Goal: Information Seeking & Learning: Understand process/instructions

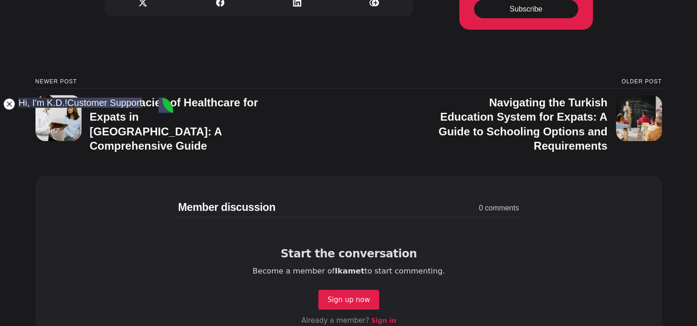
click at [10, 101] on jdiv at bounding box center [9, 104] width 13 height 13
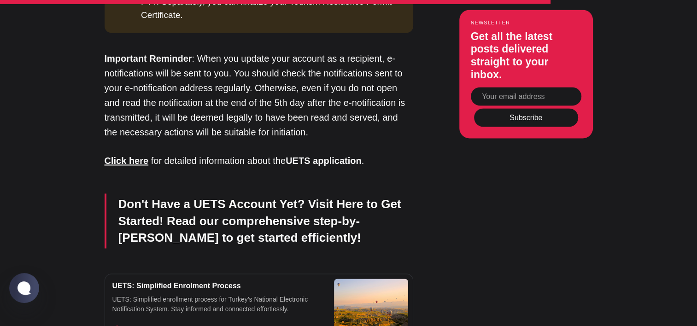
scroll to position [1427, 0]
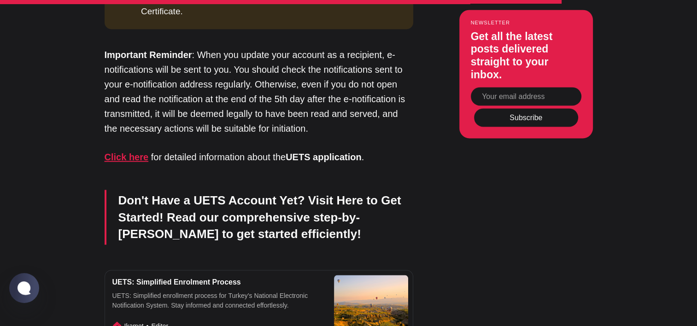
click at [133, 152] on strong "Click here" at bounding box center [127, 157] width 44 height 10
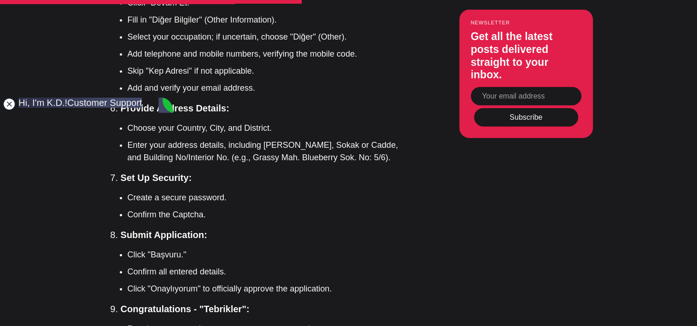
click at [7, 102] on jdiv at bounding box center [9, 104] width 13 height 13
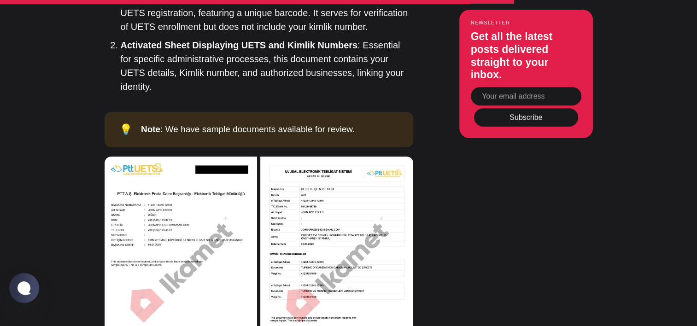
scroll to position [3591, 0]
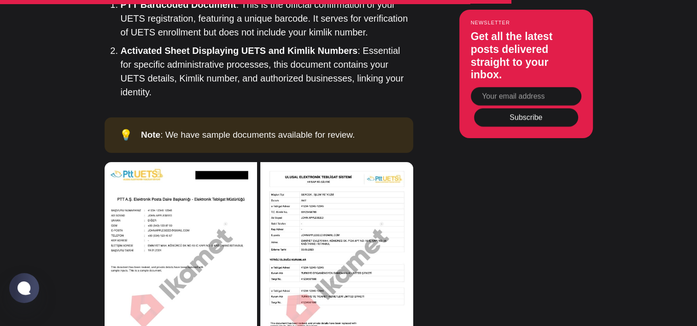
click at [326, 259] on img at bounding box center [336, 252] width 152 height 180
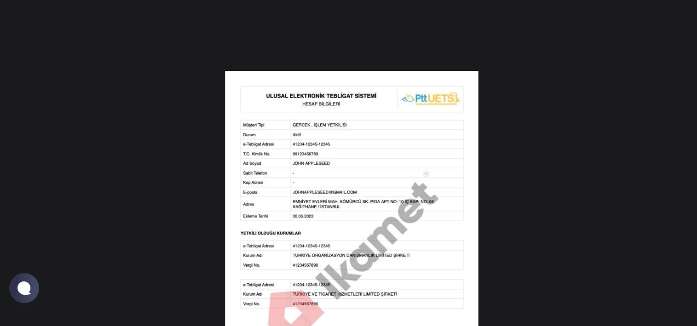
click at [309, 212] on img at bounding box center [351, 220] width 253 height 298
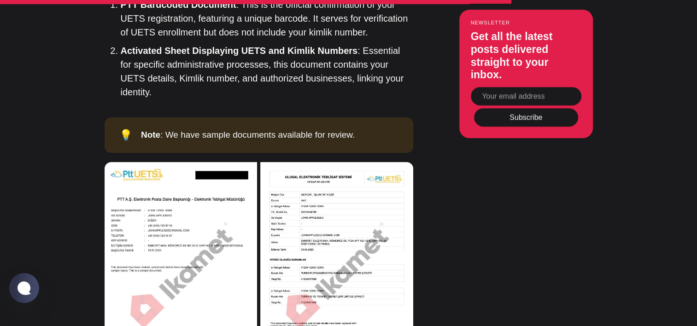
click at [309, 212] on img at bounding box center [336, 252] width 152 height 180
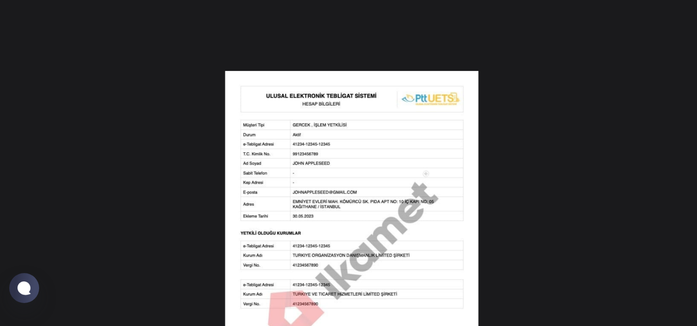
click at [315, 238] on img at bounding box center [351, 220] width 253 height 298
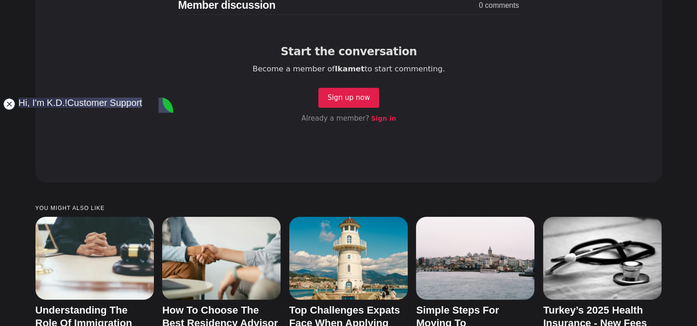
click at [6, 106] on jdiv at bounding box center [9, 104] width 13 height 13
